Goal: Task Accomplishment & Management: Use online tool/utility

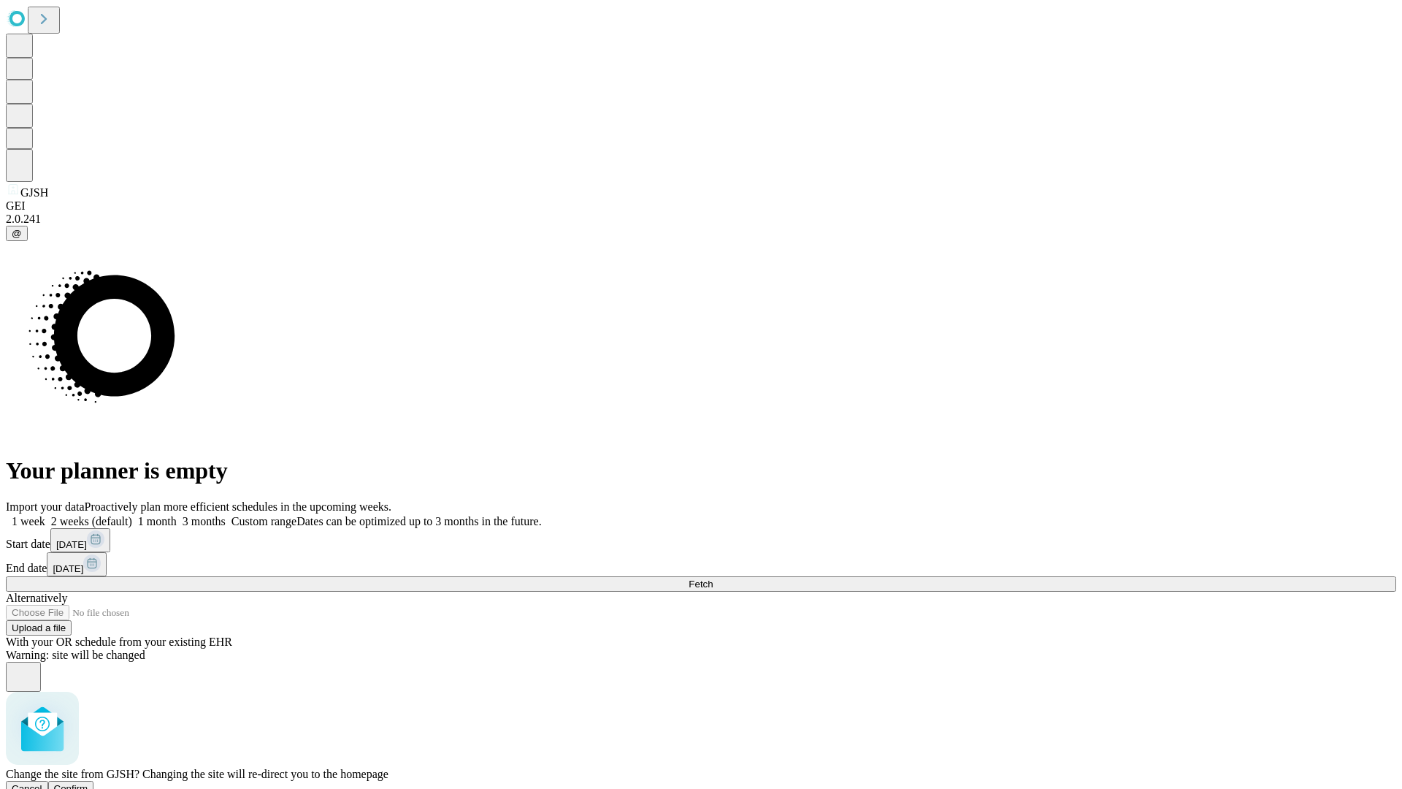
click at [88, 783] on span "Confirm" at bounding box center [71, 788] width 34 height 11
click at [132, 515] on label "2 weeks (default)" at bounding box center [88, 521] width 87 height 12
click at [713, 578] on span "Fetch" at bounding box center [701, 583] width 24 height 11
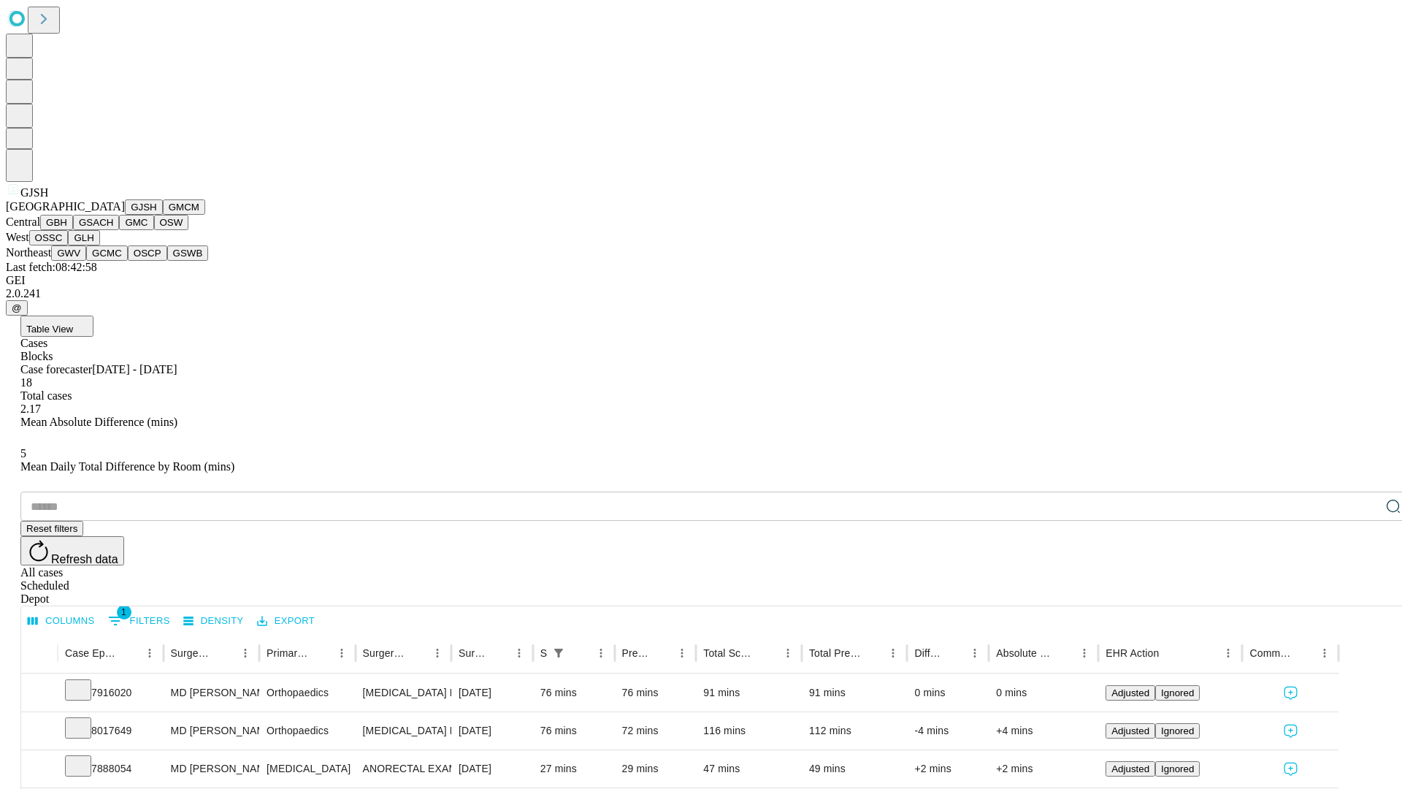
click at [163, 215] on button "GMCM" at bounding box center [184, 206] width 42 height 15
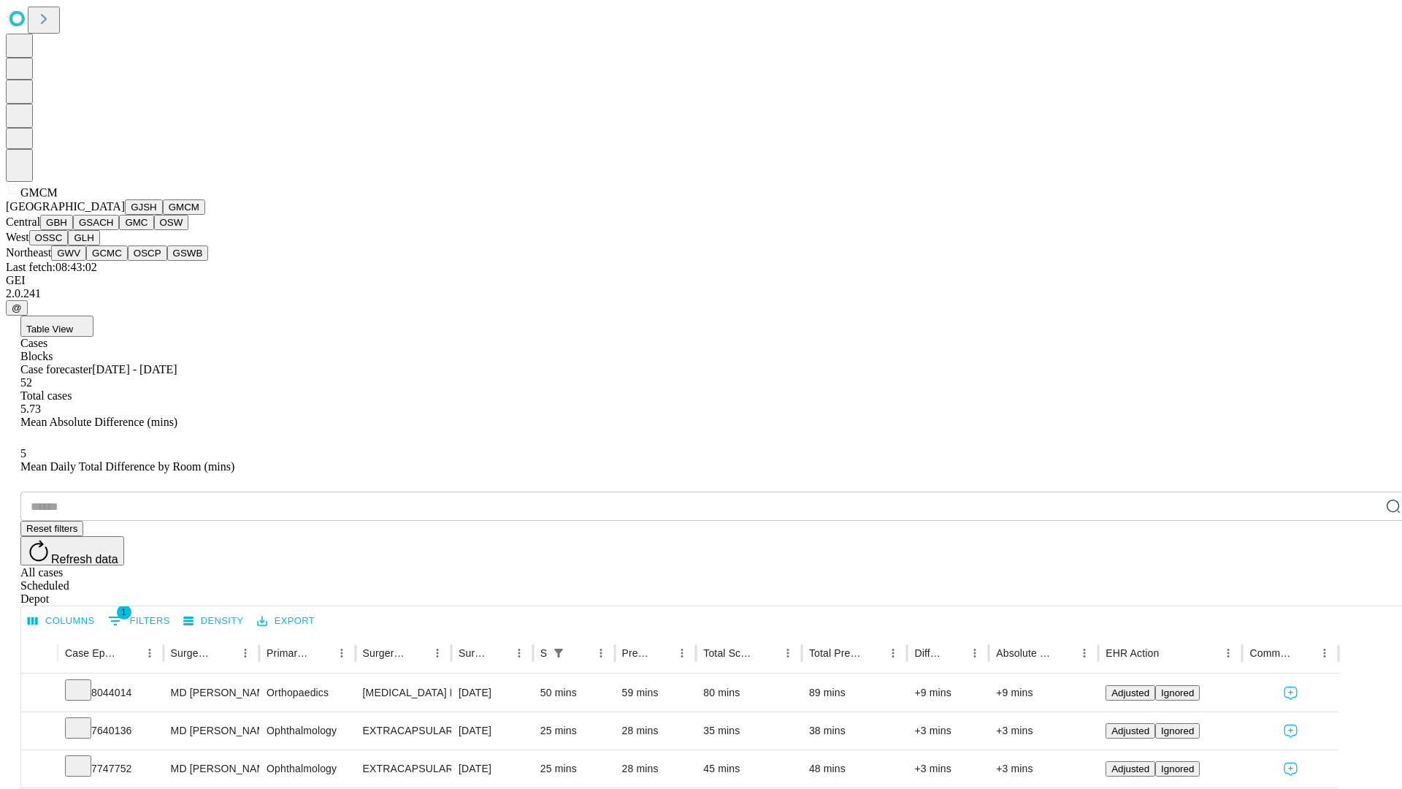
click at [73, 230] on button "GBH" at bounding box center [56, 222] width 33 height 15
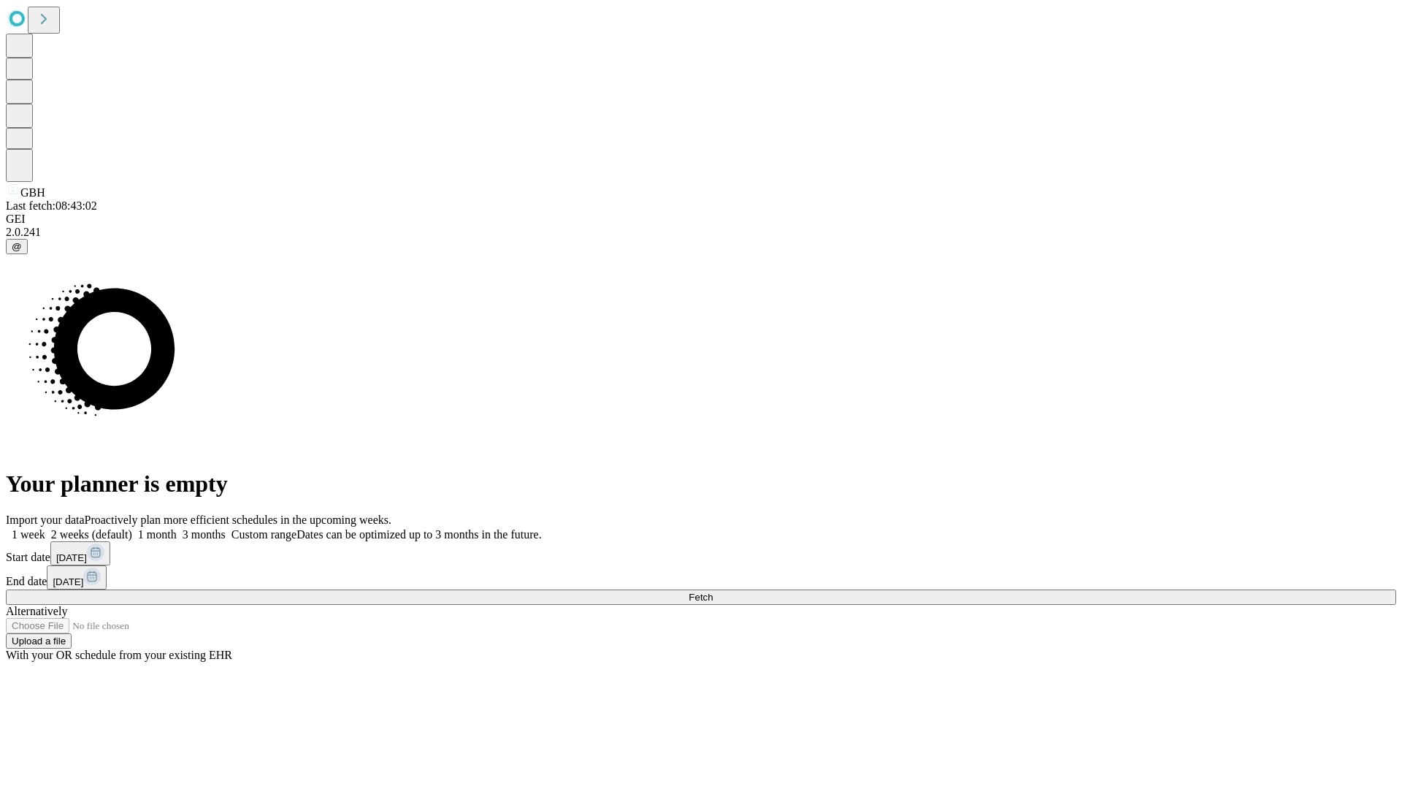
click at [132, 528] on label "2 weeks (default)" at bounding box center [88, 534] width 87 height 12
click at [713, 592] on span "Fetch" at bounding box center [701, 597] width 24 height 11
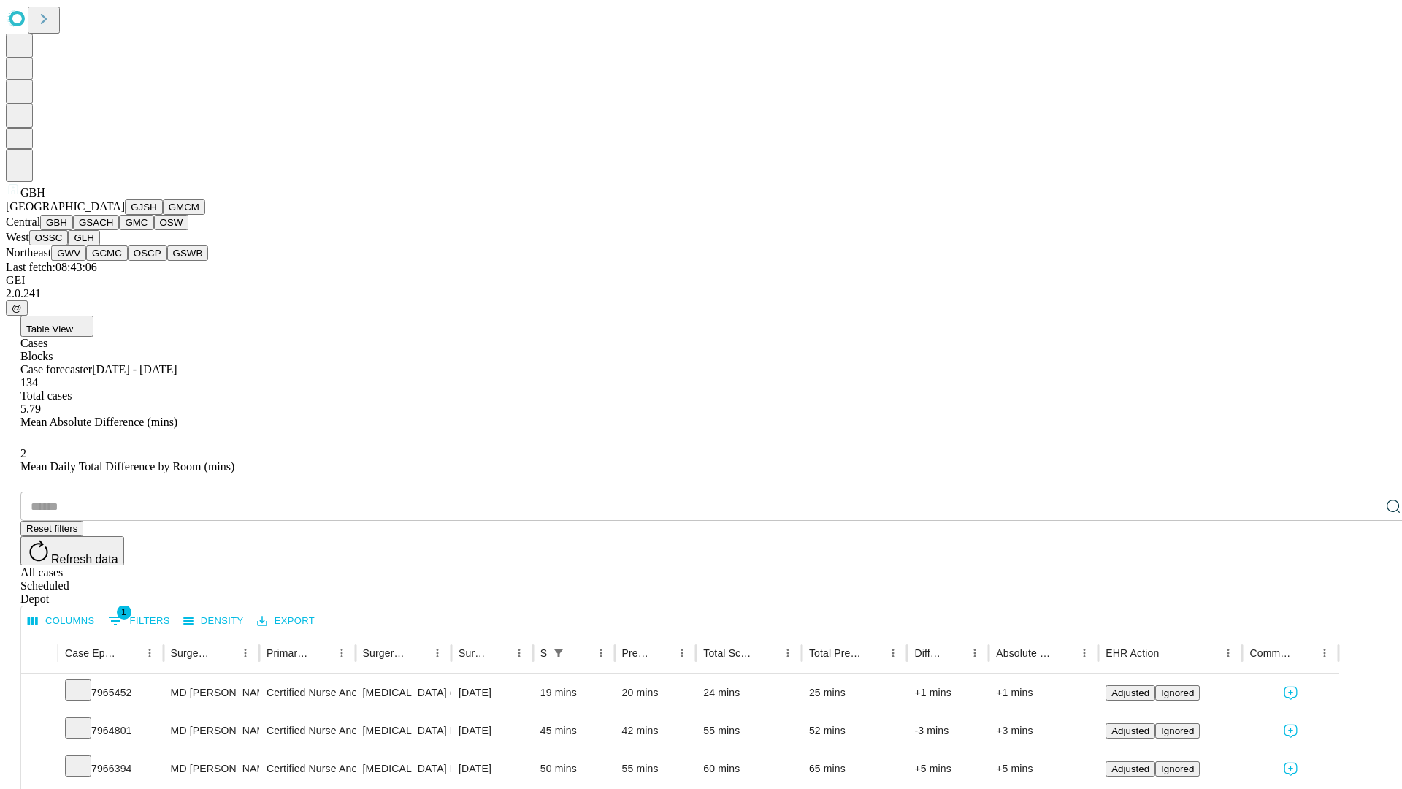
click at [113, 230] on button "GSACH" at bounding box center [96, 222] width 46 height 15
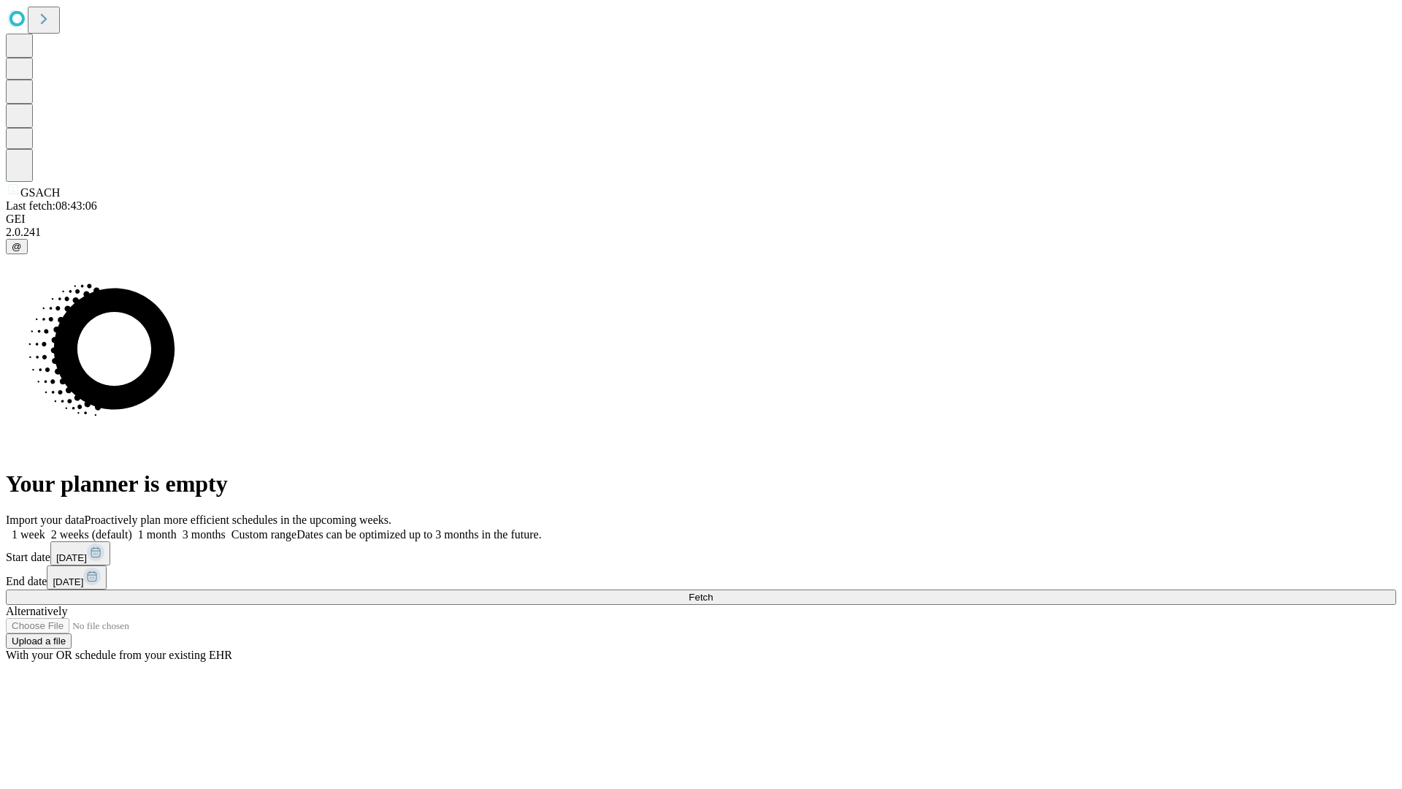
click at [132, 528] on label "2 weeks (default)" at bounding box center [88, 534] width 87 height 12
click at [713, 592] on span "Fetch" at bounding box center [701, 597] width 24 height 11
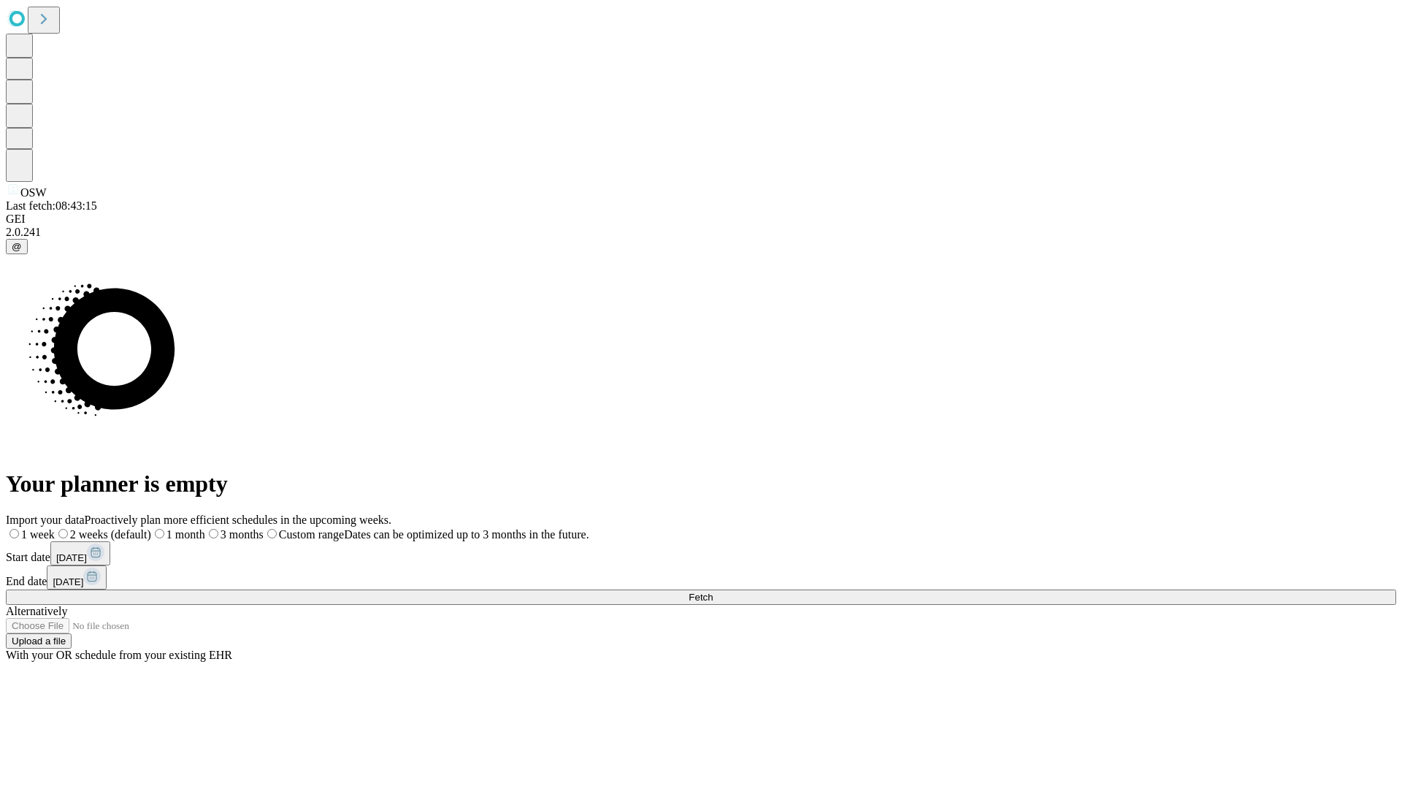
click at [151, 528] on label "2 weeks (default)" at bounding box center [103, 534] width 96 height 12
click at [713, 592] on span "Fetch" at bounding box center [701, 597] width 24 height 11
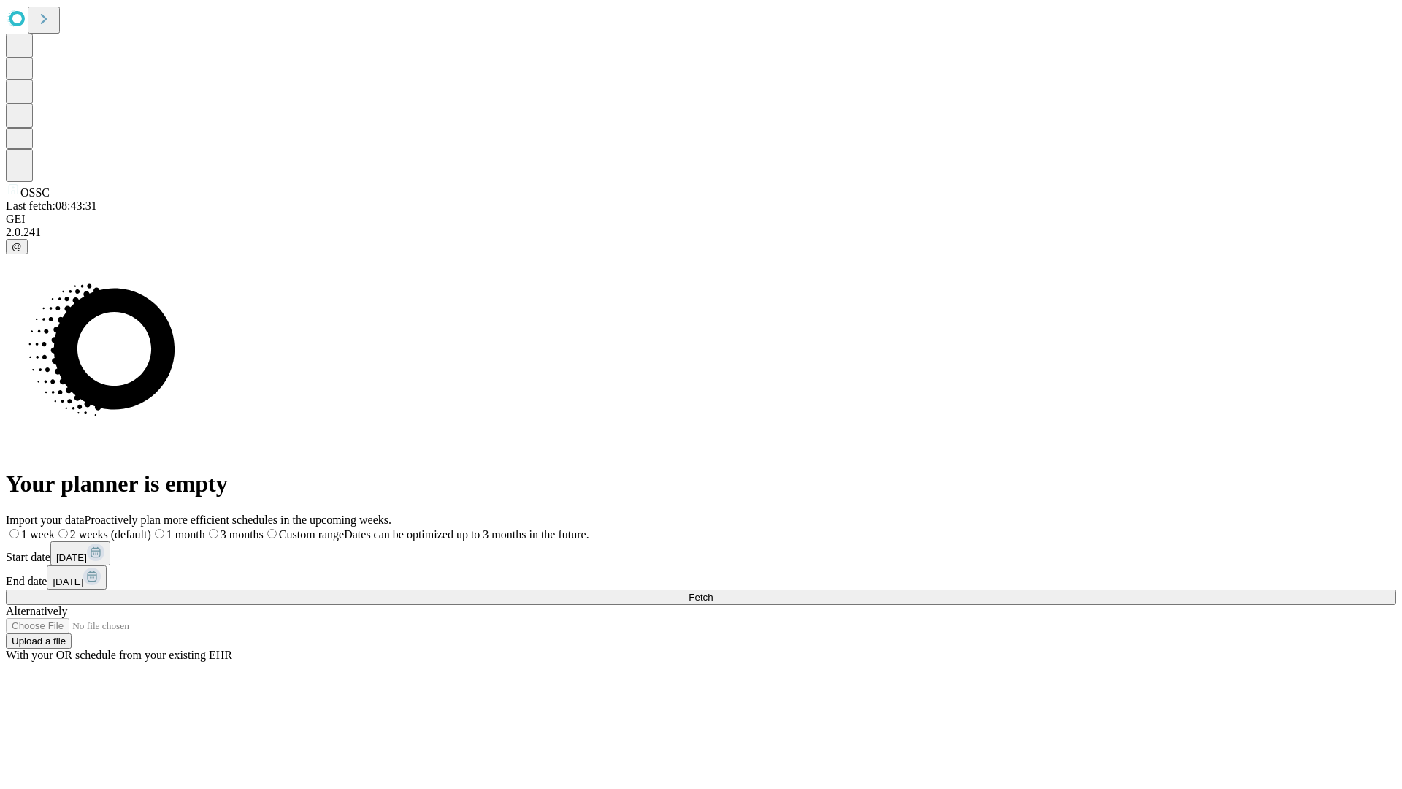
click at [713, 592] on span "Fetch" at bounding box center [701, 597] width 24 height 11
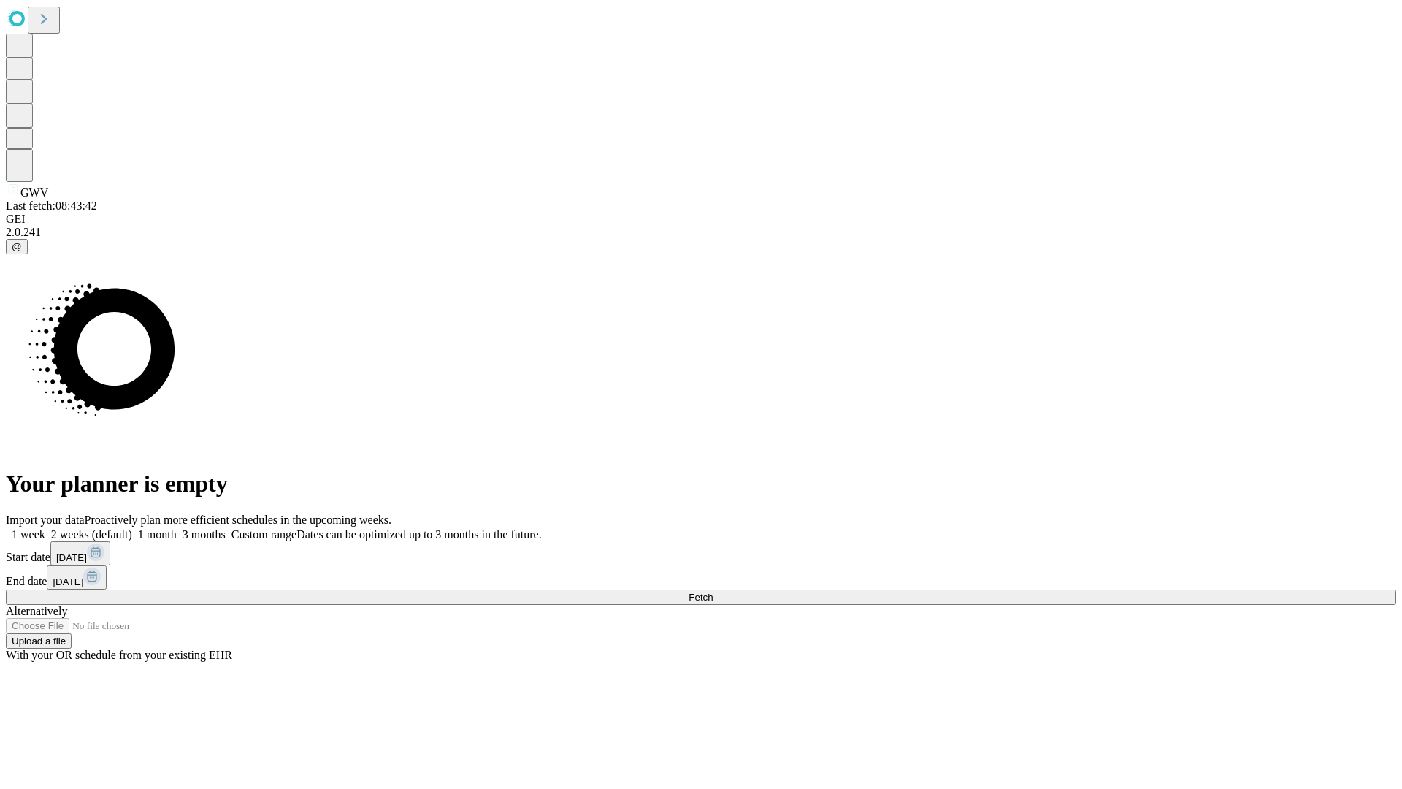
click at [132, 528] on label "2 weeks (default)" at bounding box center [88, 534] width 87 height 12
click at [713, 592] on span "Fetch" at bounding box center [701, 597] width 24 height 11
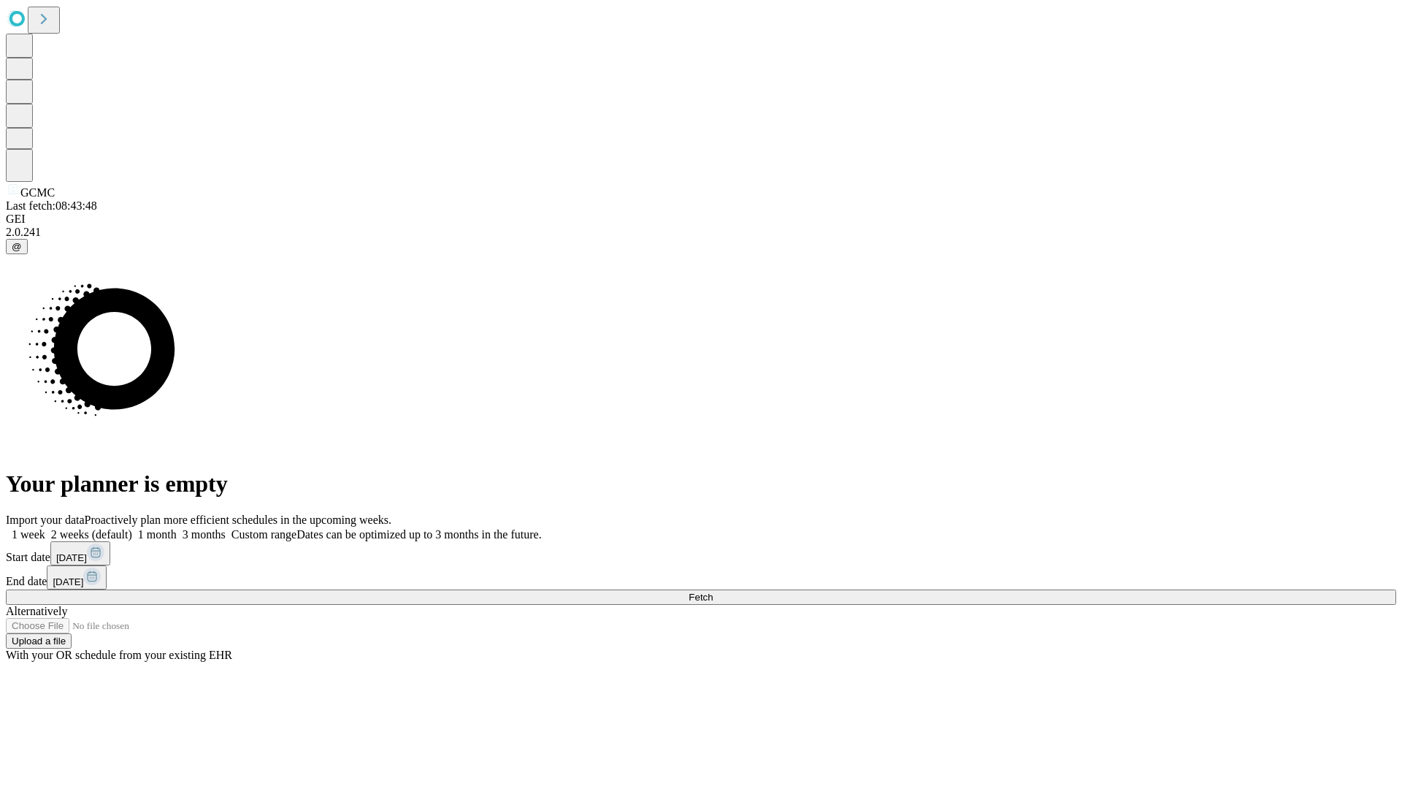
click at [713, 592] on span "Fetch" at bounding box center [701, 597] width 24 height 11
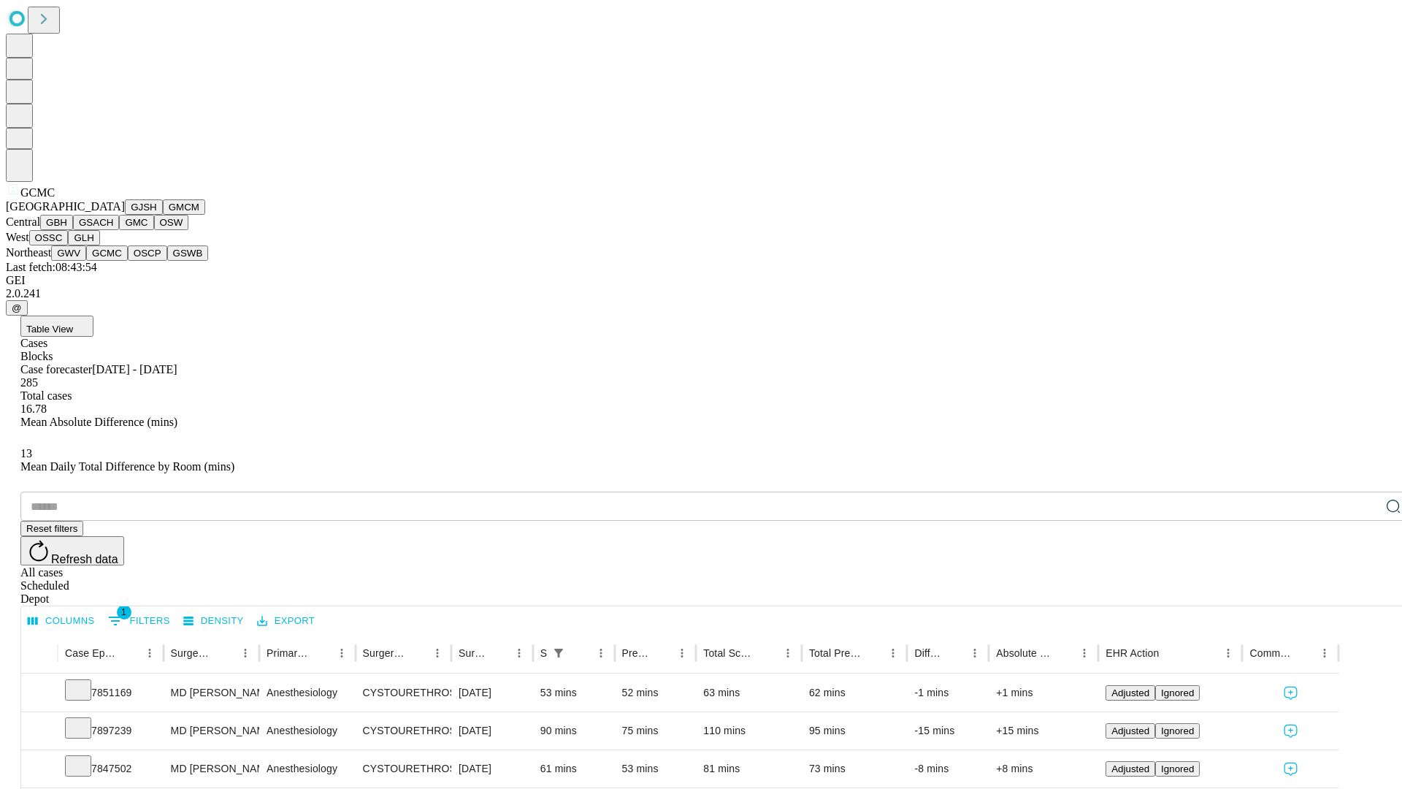
click at [128, 261] on button "OSCP" at bounding box center [147, 252] width 39 height 15
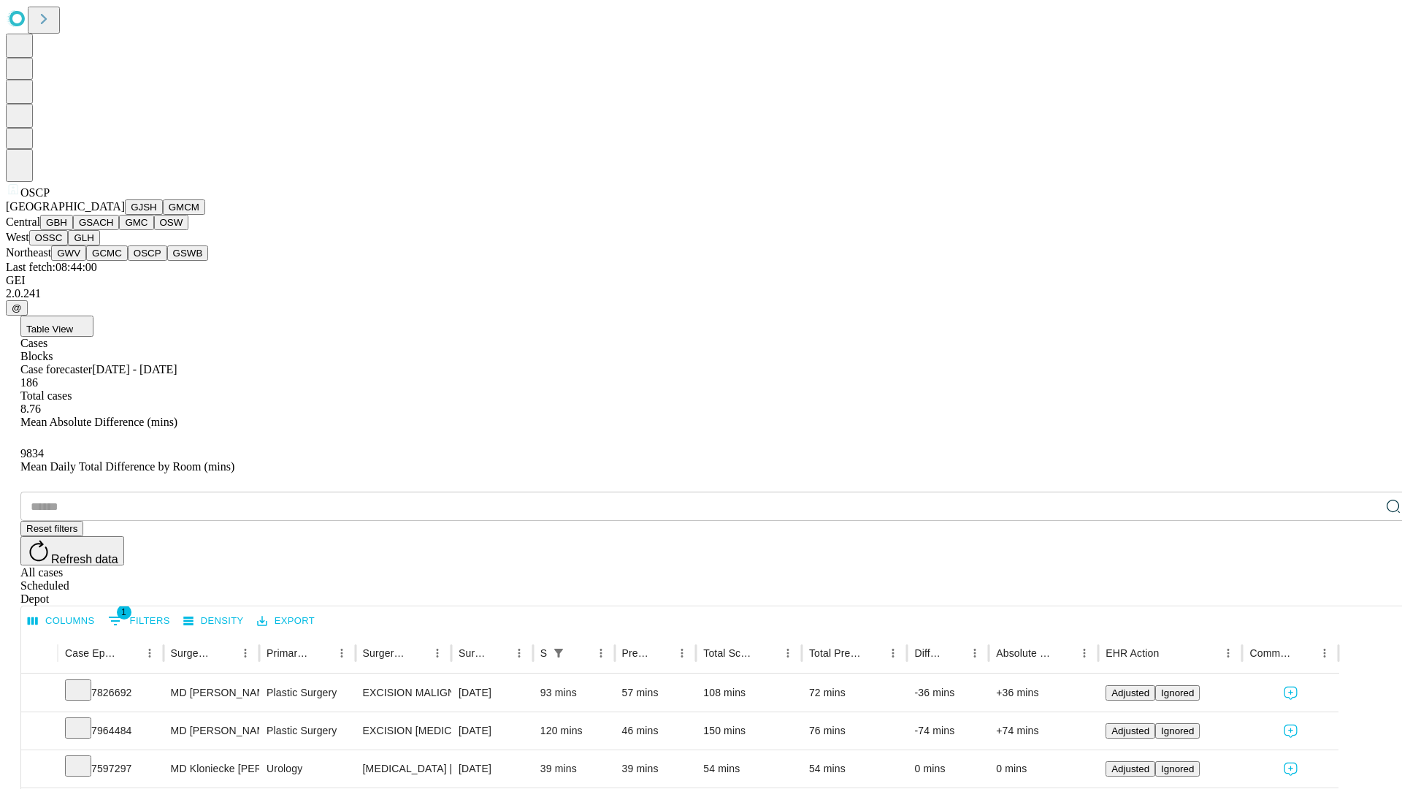
click at [167, 261] on button "GSWB" at bounding box center [188, 252] width 42 height 15
